Goal: Task Accomplishment & Management: Complete application form

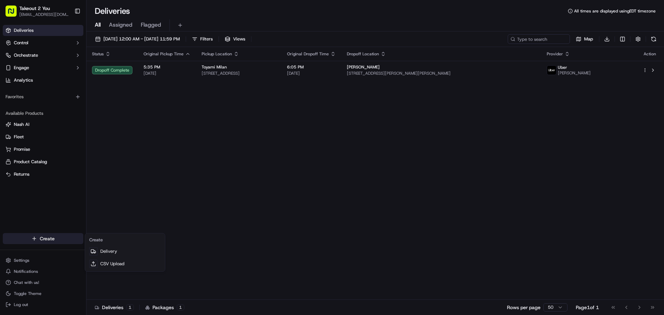
click at [36, 241] on html "Takeout 2 You [EMAIL_ADDRESS][DOMAIN_NAME] Toggle Sidebar Deliveries Control Or…" at bounding box center [332, 157] width 664 height 315
click at [101, 253] on link "Delivery" at bounding box center [124, 251] width 77 height 12
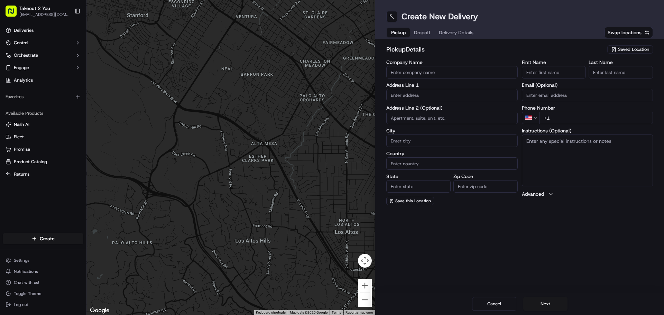
click at [422, 66] on div "Company Name" at bounding box center [451, 69] width 131 height 19
click at [422, 73] on input "Company Name" at bounding box center [451, 72] width 131 height 12
type input "Toyami Milan"
click at [418, 97] on input "text" at bounding box center [451, 95] width 131 height 12
paste input "[STREET_ADDRESS]"
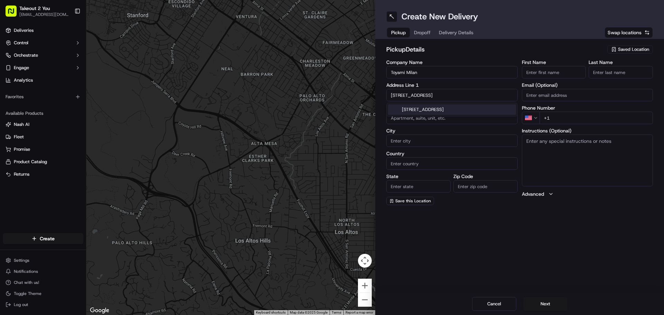
click at [425, 110] on div "[STREET_ADDRESS]" at bounding box center [452, 109] width 128 height 10
type input "[STREET_ADDRESS]"
type input "104"
type input "[GEOGRAPHIC_DATA]"
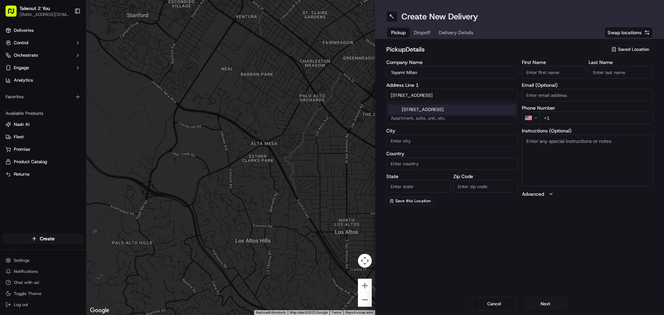
type input "TN"
type input "38358"
type input "[STREET_ADDRESS]"
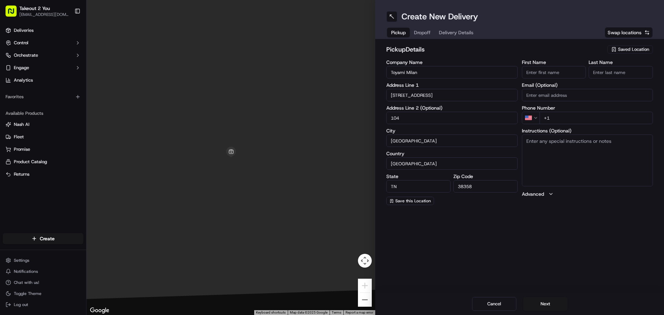
click at [568, 113] on input "+1" at bounding box center [596, 118] width 114 height 12
paste input "[PHONE_NUMBER]"
type input "[PHONE_NUMBER]"
click at [542, 157] on textarea "Instructions (Optional)" at bounding box center [587, 161] width 131 height 52
type textarea "Pickup under Takeout2You. Order # 732"
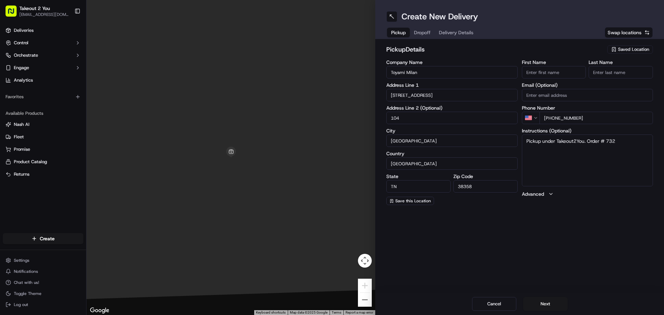
click at [421, 31] on span "Dropoff" at bounding box center [422, 32] width 17 height 7
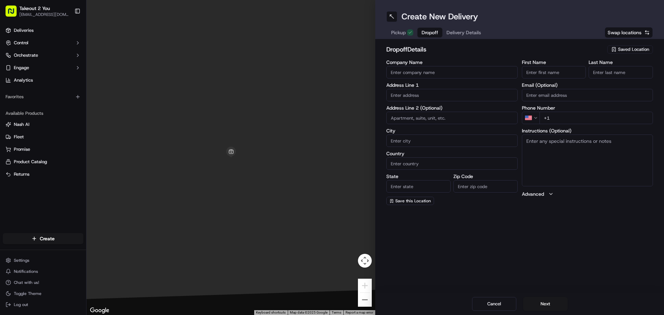
click at [434, 73] on input "Company Name" at bounding box center [451, 72] width 131 height 12
type input "6"
click at [460, 33] on span "Delivery Details" at bounding box center [463, 32] width 35 height 7
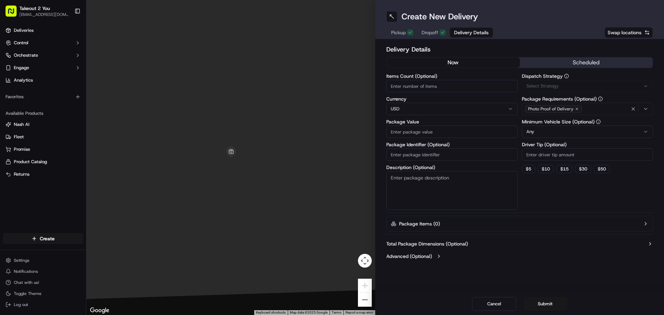
click at [414, 85] on input "Items Count (Optional)" at bounding box center [451, 86] width 131 height 12
type input "6"
click at [409, 132] on input "Package Value" at bounding box center [451, 132] width 131 height 12
type input "93.07"
click at [530, 167] on button "$ 5" at bounding box center [528, 169] width 13 height 8
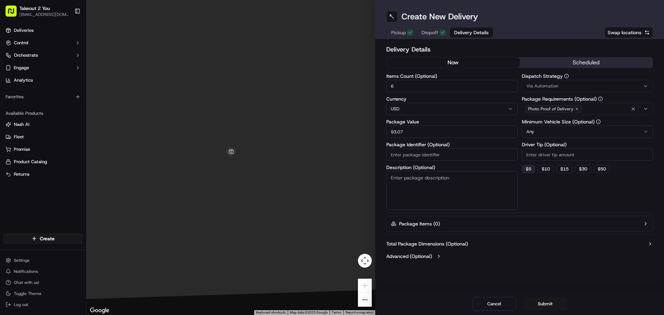
type input "5"
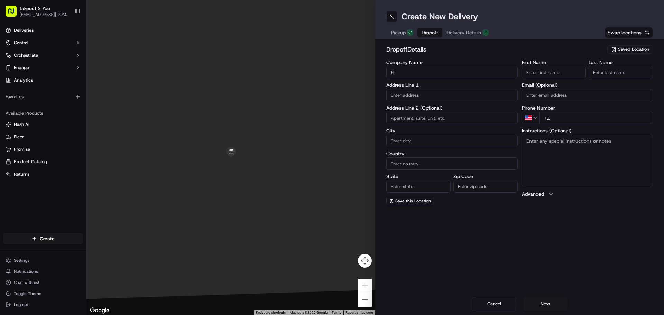
click at [434, 28] on button "Dropoff" at bounding box center [429, 33] width 25 height 10
click at [422, 95] on input "text" at bounding box center [451, 95] width 131 height 12
paste input "[STREET_ADDRESS]"
click at [434, 111] on div "[STREET_ADDRESS][PERSON_NAME]" at bounding box center [452, 109] width 128 height 10
type input "[STREET_ADDRESS][PERSON_NAME]"
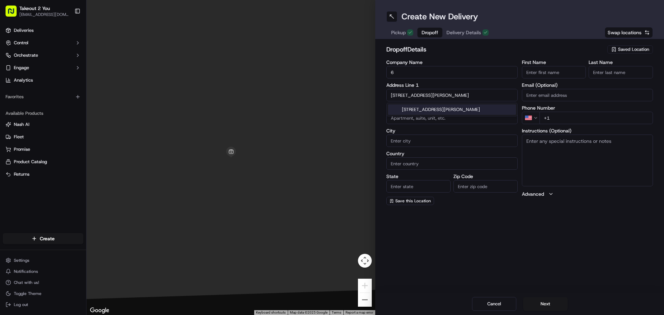
type input "[PERSON_NAME]"
type input "[GEOGRAPHIC_DATA]"
type input "TN"
type input "38355"
type input "[STREET_ADDRESS]"
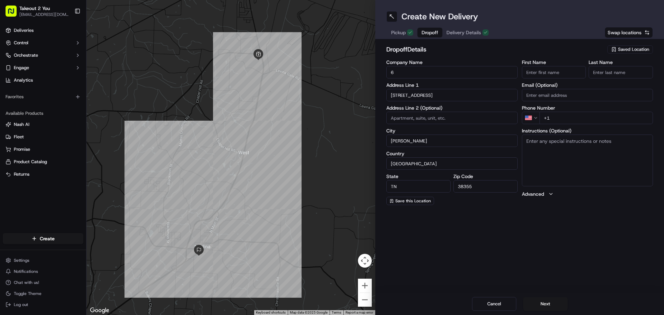
click at [559, 117] on input "+1" at bounding box center [596, 118] width 114 height 12
paste input "[PHONE_NUMBER]"
type input "[PHONE_NUMBER]"
click at [398, 35] on span "Pickup" at bounding box center [398, 32] width 15 height 7
click at [423, 33] on span "Dropoff" at bounding box center [422, 32] width 17 height 7
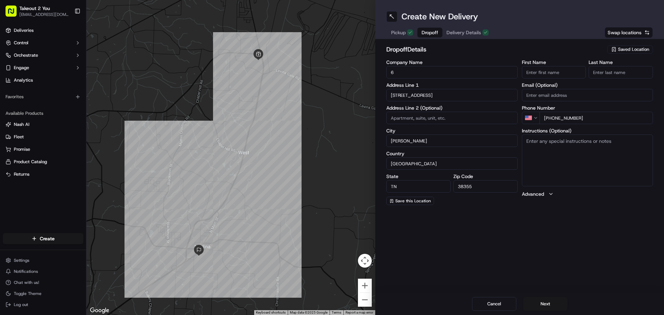
click at [548, 70] on input "First Name" at bounding box center [554, 72] width 64 height 12
type input "[PERSON_NAME]"
click at [600, 71] on input "Last Name" at bounding box center [621, 72] width 64 height 12
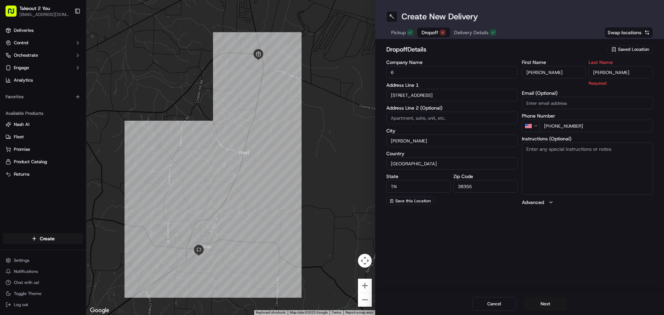
type input "[PERSON_NAME]"
click at [629, 247] on div "Create New Delivery Pickup Dropoff Delivery Details Swap locations dropoff Deta…" at bounding box center [519, 157] width 289 height 315
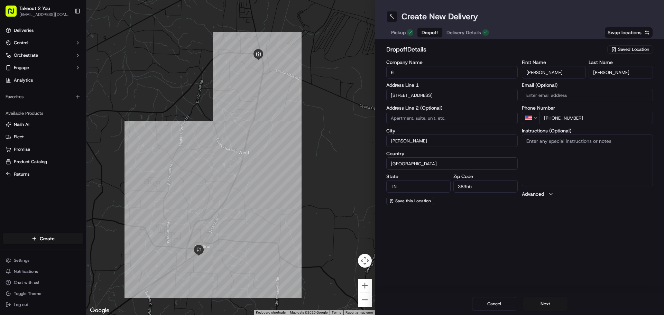
click at [466, 35] on span "Delivery Details" at bounding box center [463, 32] width 35 height 7
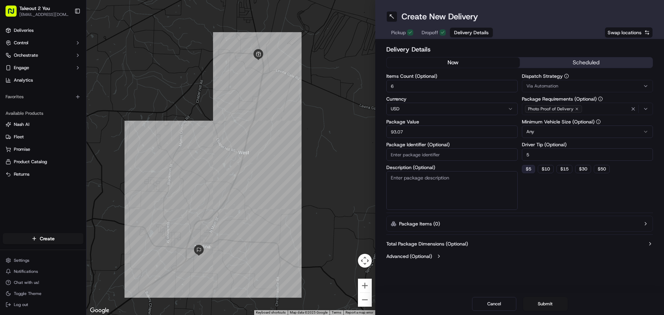
click at [530, 169] on button "$ 5" at bounding box center [528, 169] width 13 height 8
click at [546, 303] on button "Submit" at bounding box center [545, 304] width 44 height 14
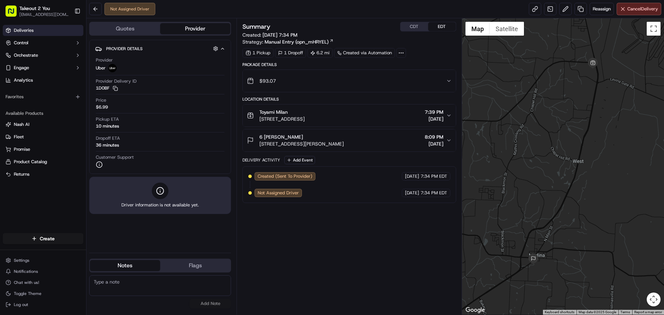
click at [28, 31] on span "Deliveries" at bounding box center [24, 30] width 20 height 6
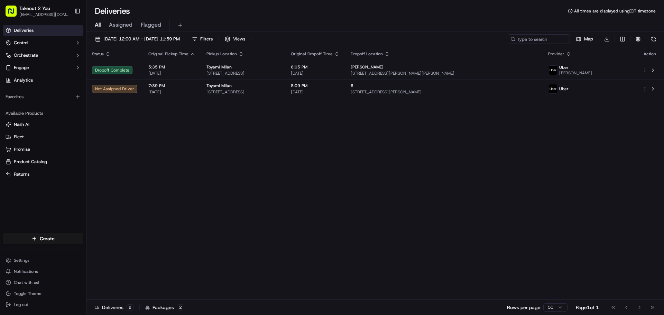
click at [233, 144] on div "Status Original Pickup Time Pickup Location Original Dropoff Time Dropoff Locat…" at bounding box center [374, 173] width 576 height 253
click at [187, 180] on div "Status Original Pickup Time Pickup Location Original Dropoff Time Dropoff Locat…" at bounding box center [374, 173] width 576 height 253
click at [483, 163] on div "Status Original Pickup Time Pickup Location Original Dropoff Time Dropoff Locat…" at bounding box center [374, 173] width 576 height 253
